Goal: Navigation & Orientation: Find specific page/section

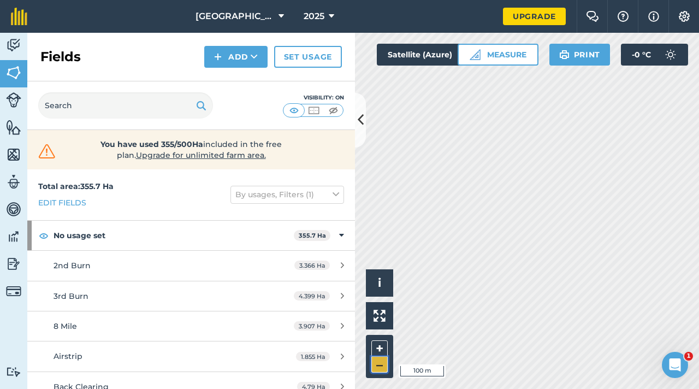
click at [379, 365] on button "–" at bounding box center [379, 365] width 16 height 16
click at [364, 127] on button at bounding box center [360, 120] width 11 height 55
